Goal: Find specific page/section: Find specific page/section

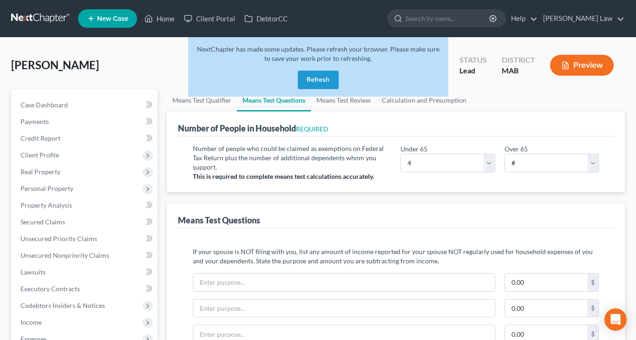
select select "4"
select select "0"
select select "60"
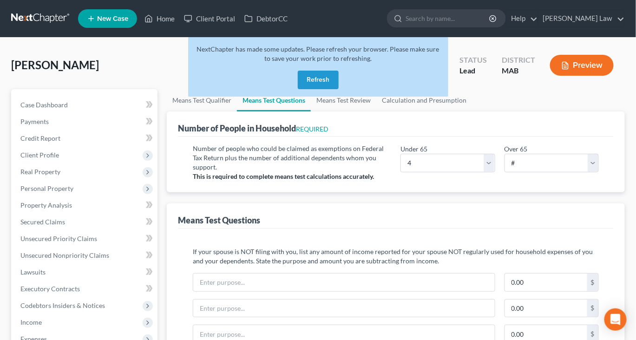
click at [315, 89] on button "Refresh" at bounding box center [318, 80] width 41 height 19
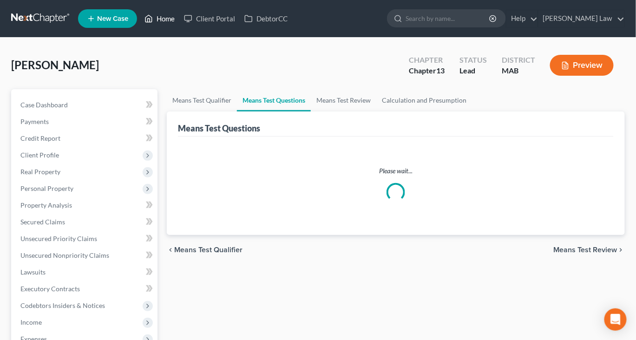
click at [179, 24] on link "Home" at bounding box center [159, 18] width 39 height 17
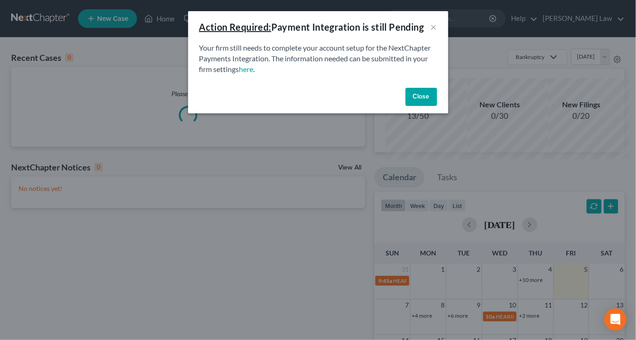
click at [437, 106] on button "Close" at bounding box center [421, 97] width 32 height 19
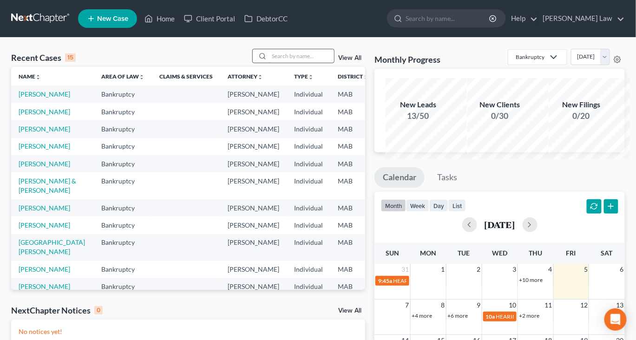
click at [291, 63] on input "search" at bounding box center [301, 55] width 65 height 13
type input "mccarthy"
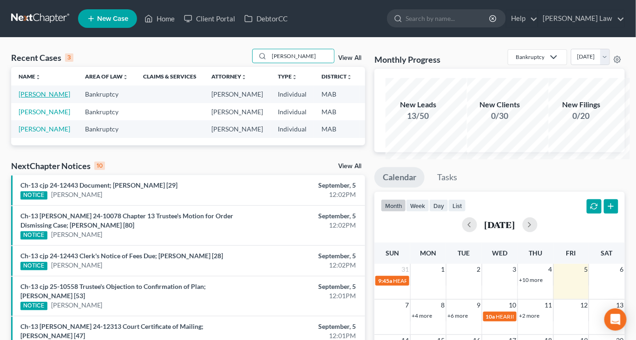
click at [36, 98] on link "McCarthy, Stephen" at bounding box center [45, 94] width 52 height 8
select select "6"
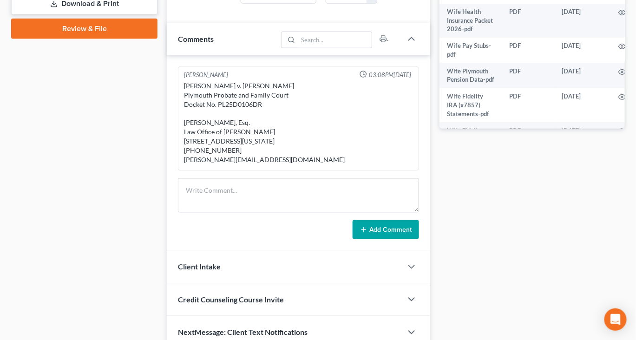
scroll to position [420, 0]
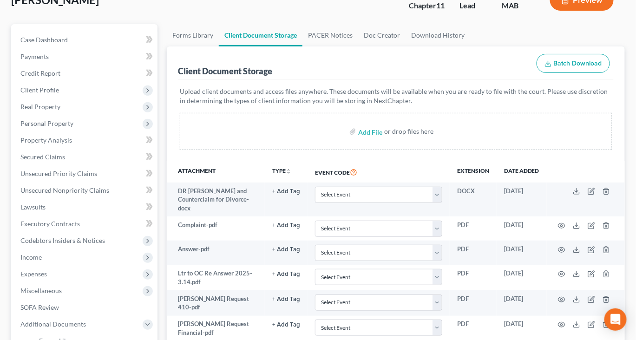
scroll to position [28, 0]
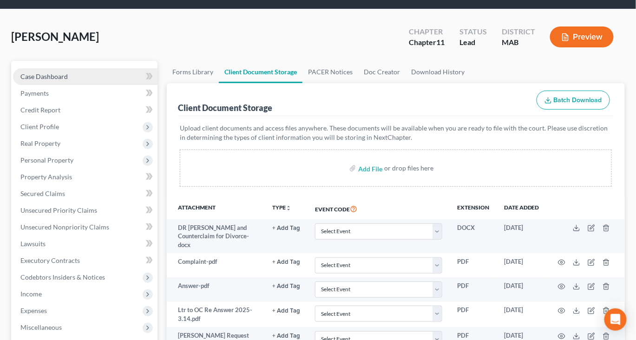
click at [67, 80] on span "Case Dashboard" at bounding box center [43, 76] width 47 height 8
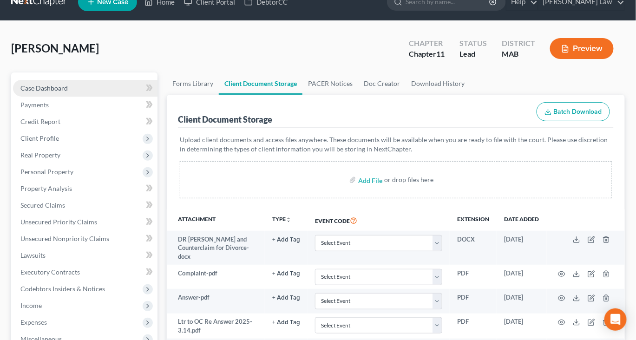
select select "6"
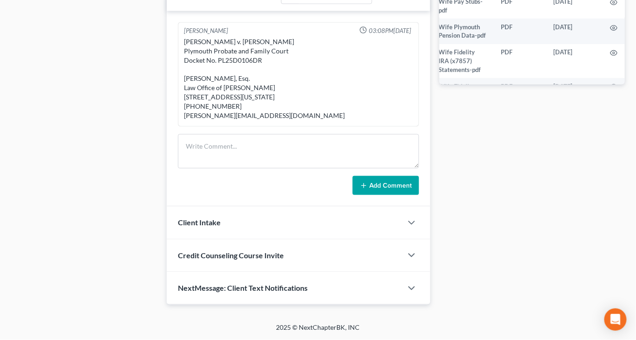
scroll to position [0, 43]
